Goal: Transaction & Acquisition: Purchase product/service

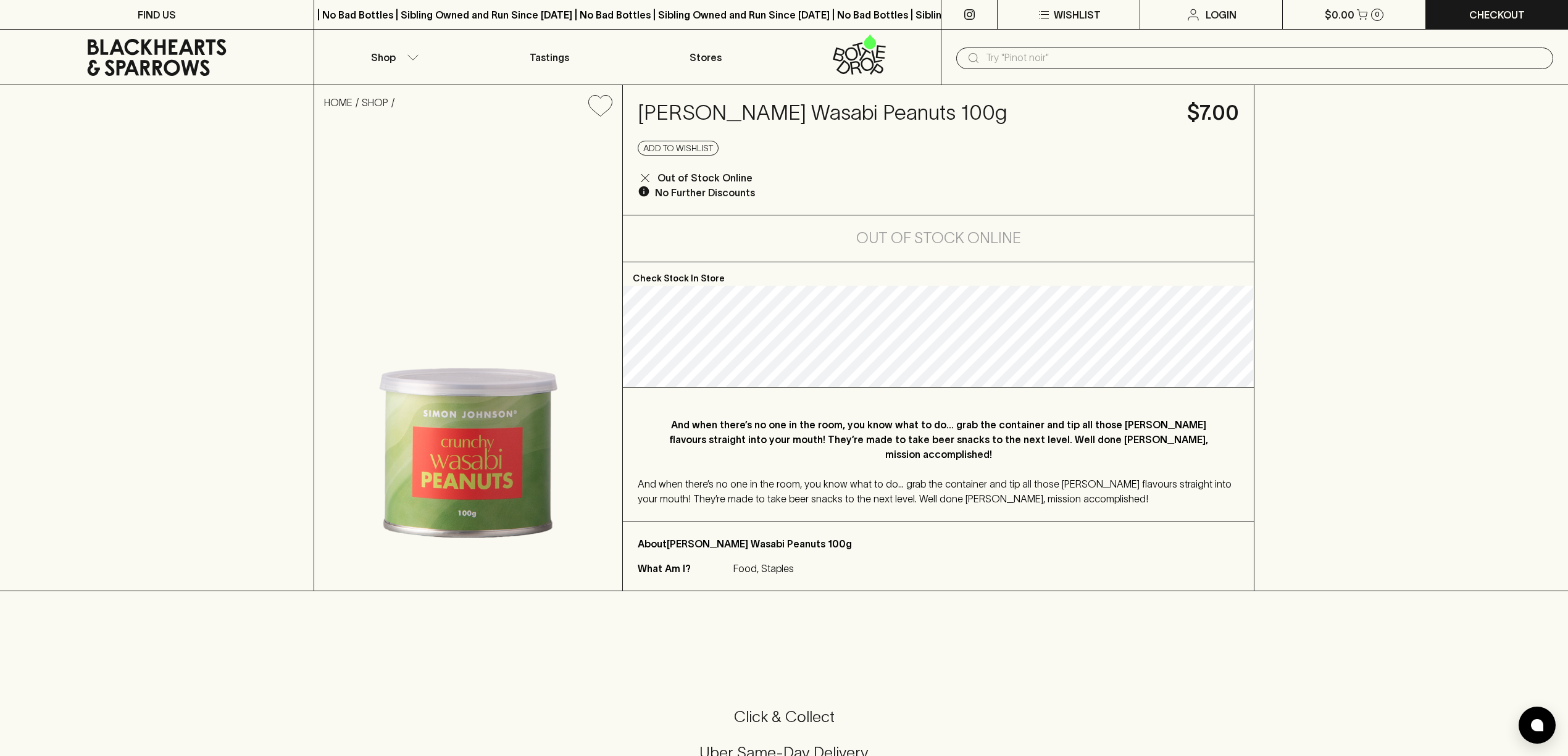
click at [469, 447] on img at bounding box center [468, 359] width 308 height 464
click at [435, 428] on img at bounding box center [468, 359] width 308 height 464
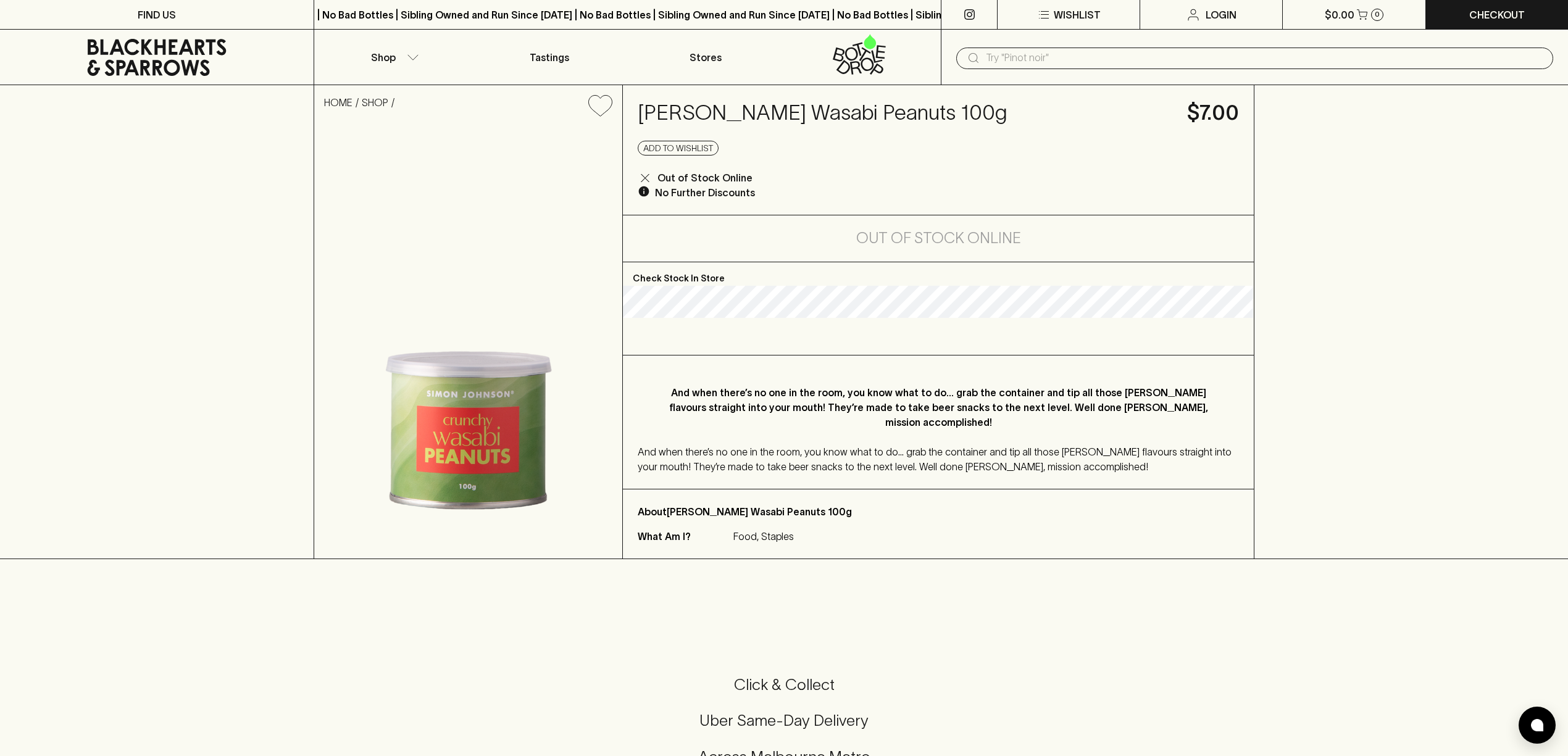
click at [494, 373] on img at bounding box center [468, 343] width 308 height 432
